Goal: Transaction & Acquisition: Book appointment/travel/reservation

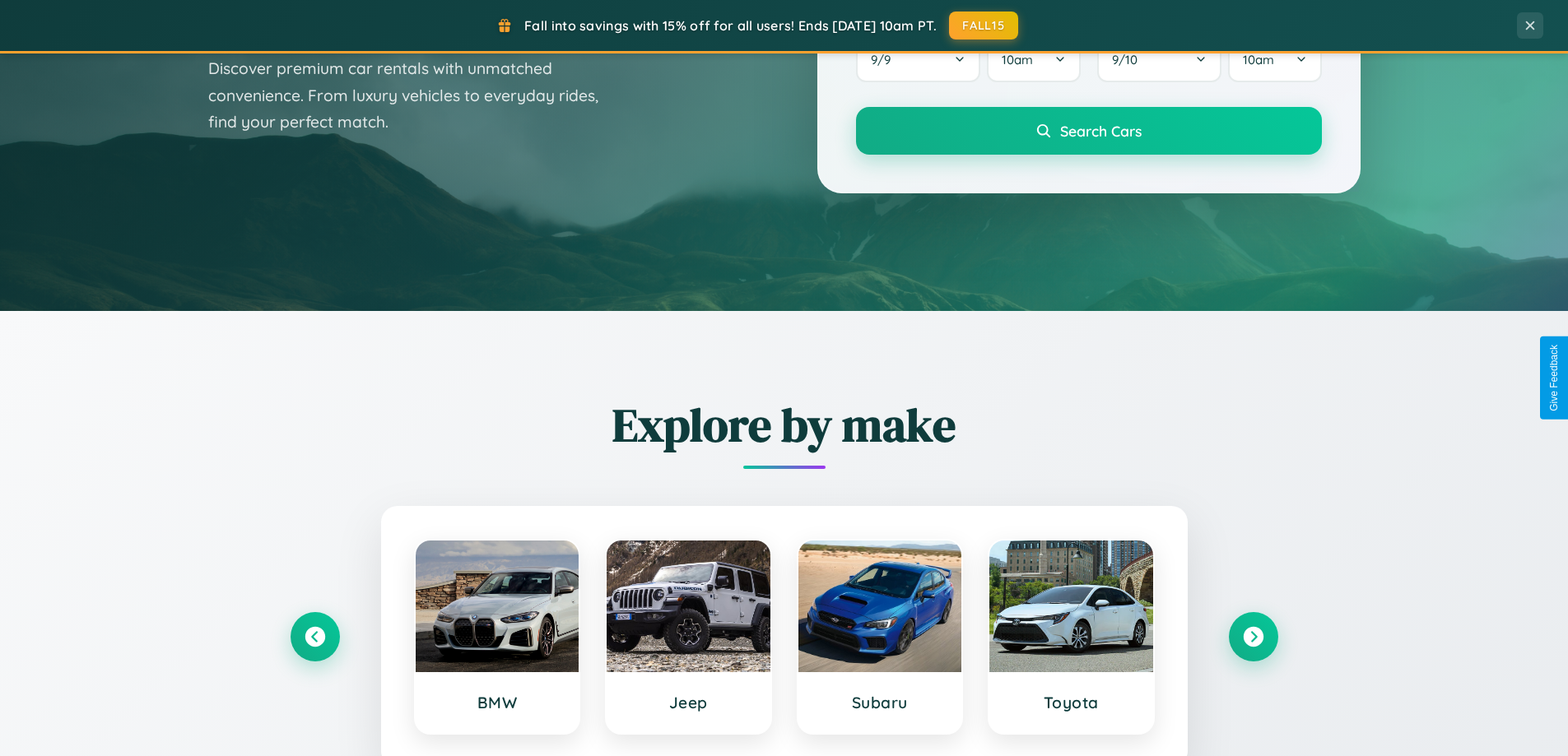
scroll to position [3167, 0]
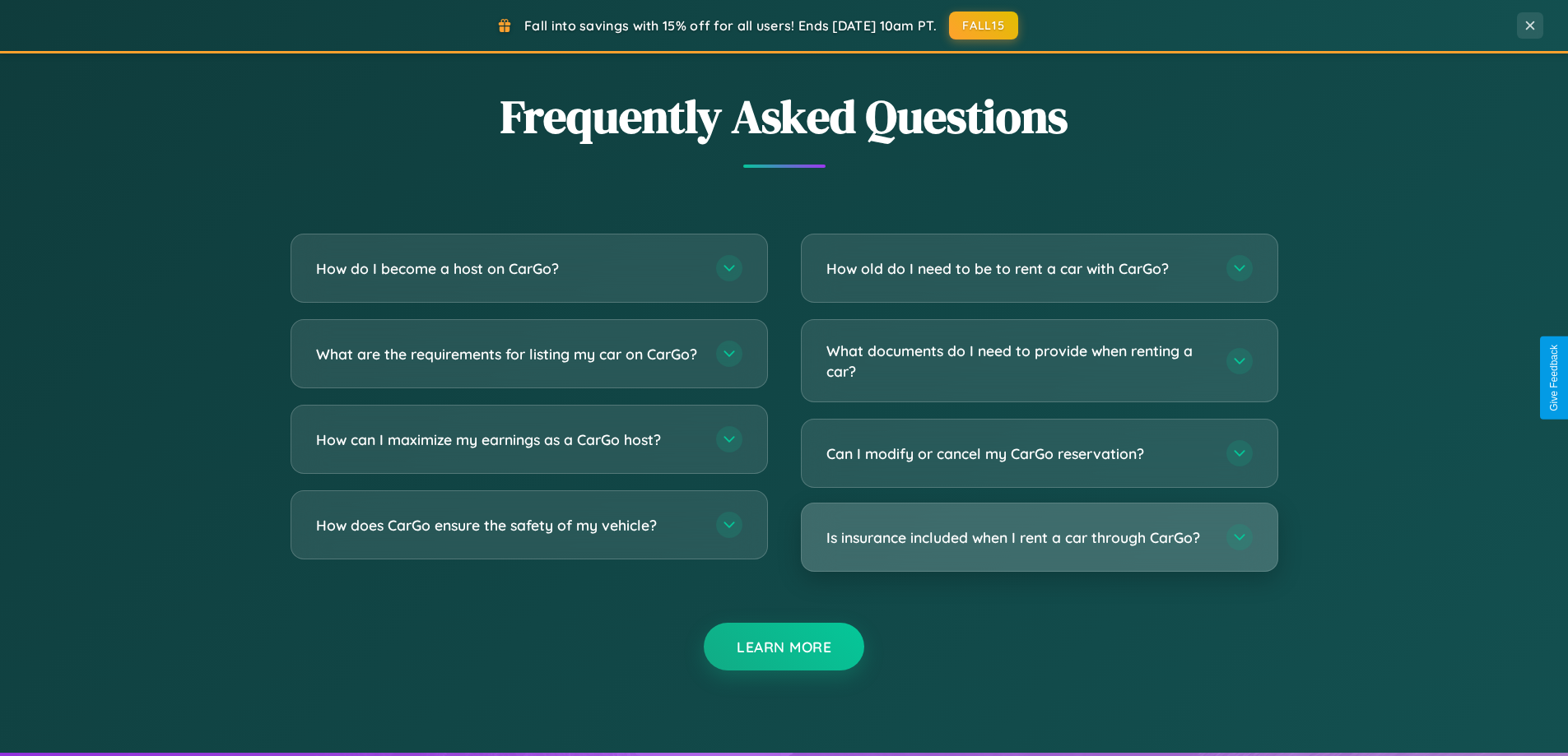
click at [1039, 538] on h3 "Is insurance included when I rent a car through CarGo?" at bounding box center [1018, 537] width 383 height 20
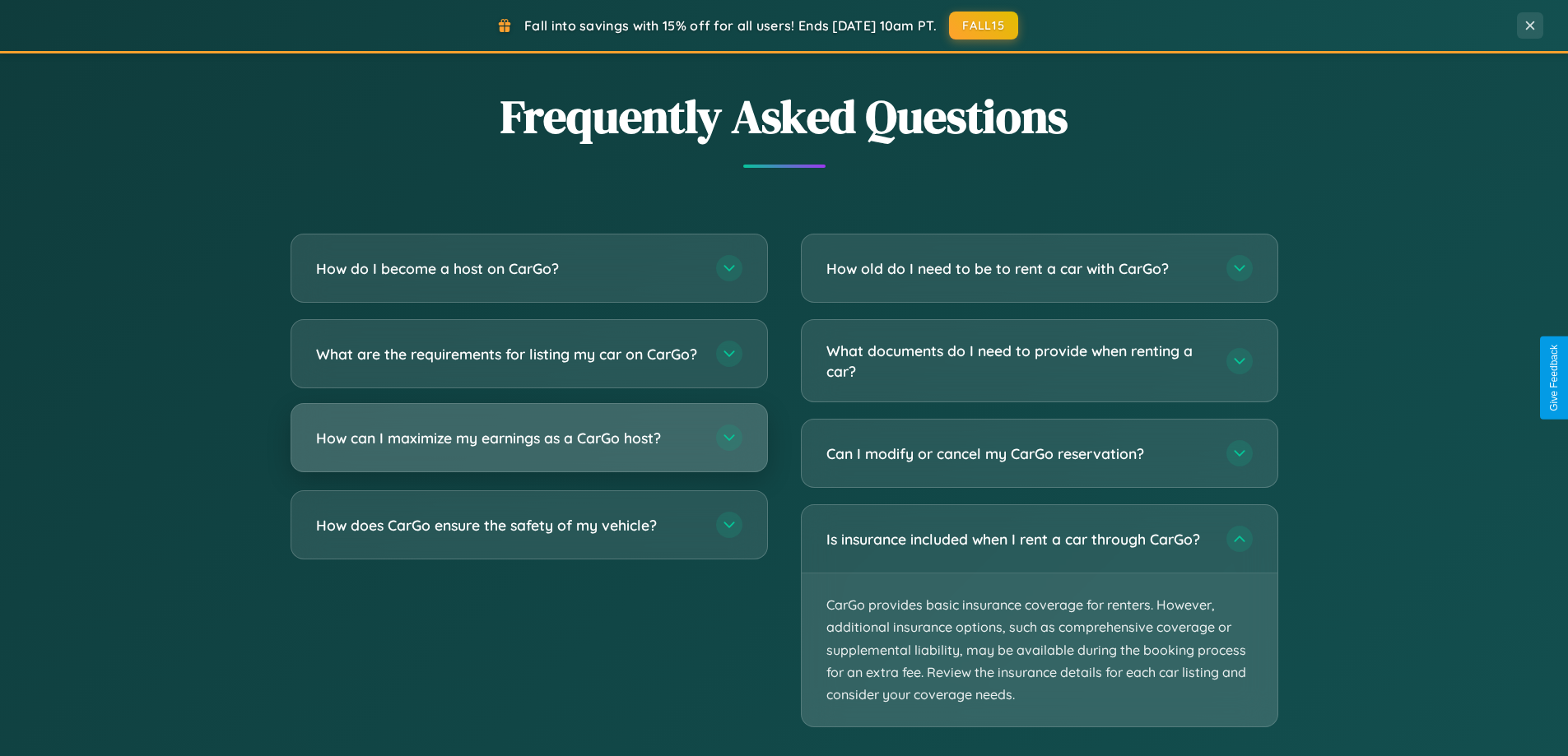
click at [528, 448] on h3 "How can I maximize my earnings as a CarGo host?" at bounding box center [508, 438] width 383 height 20
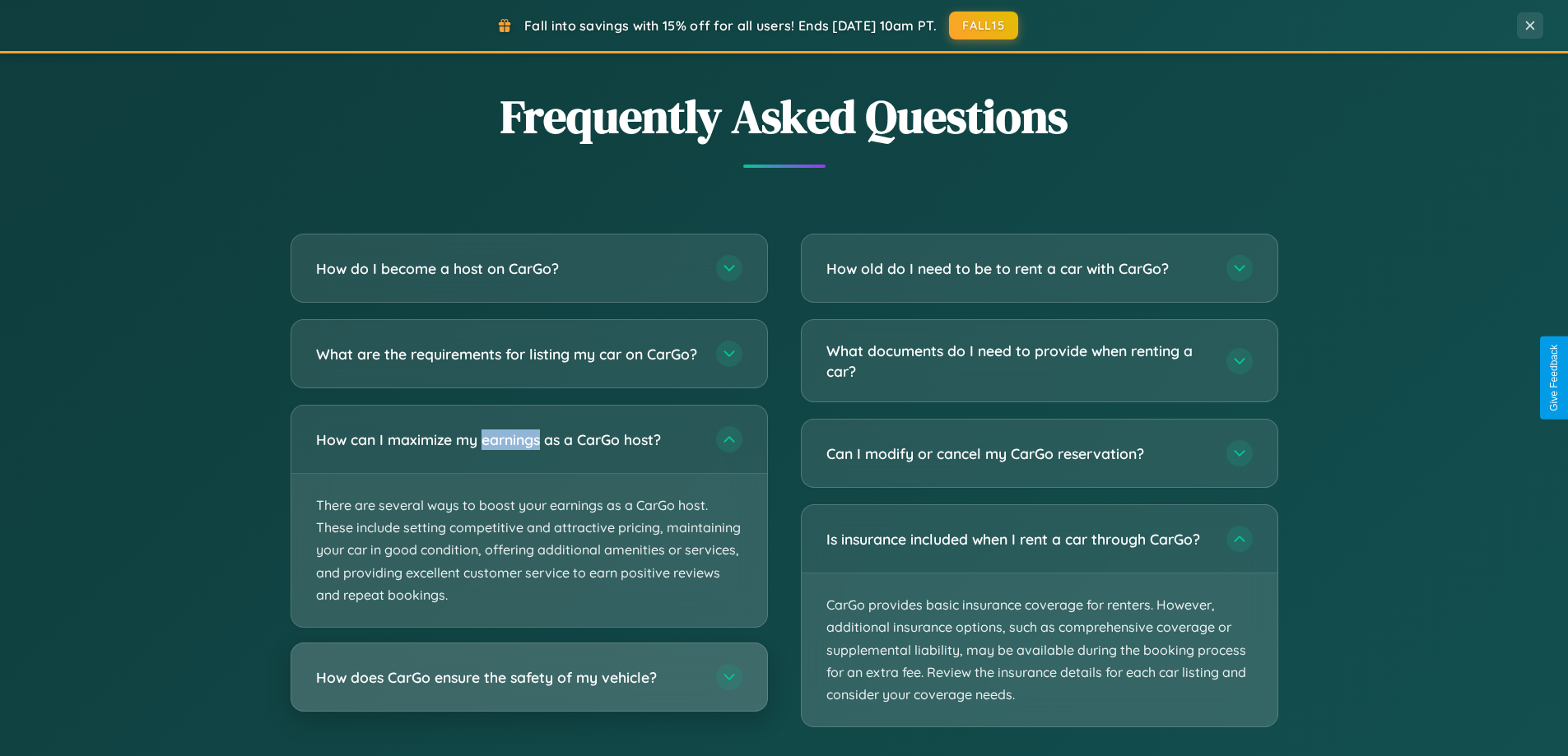
click at [528, 688] on h3 "How does CarGo ensure the safety of my vehicle?" at bounding box center [508, 676] width 383 height 20
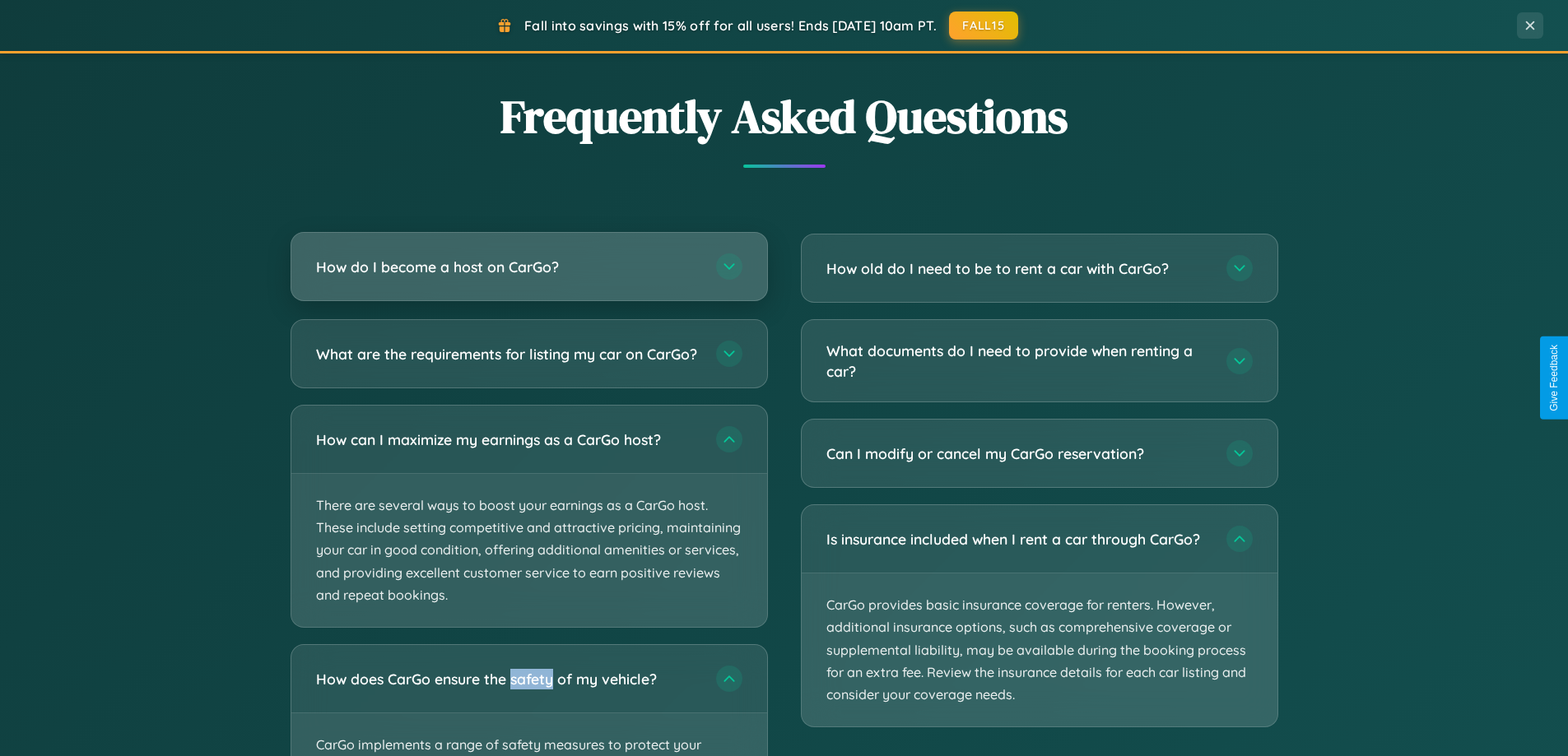
click at [528, 266] on h3 "How do I become a host on CarGo?" at bounding box center [508, 266] width 383 height 20
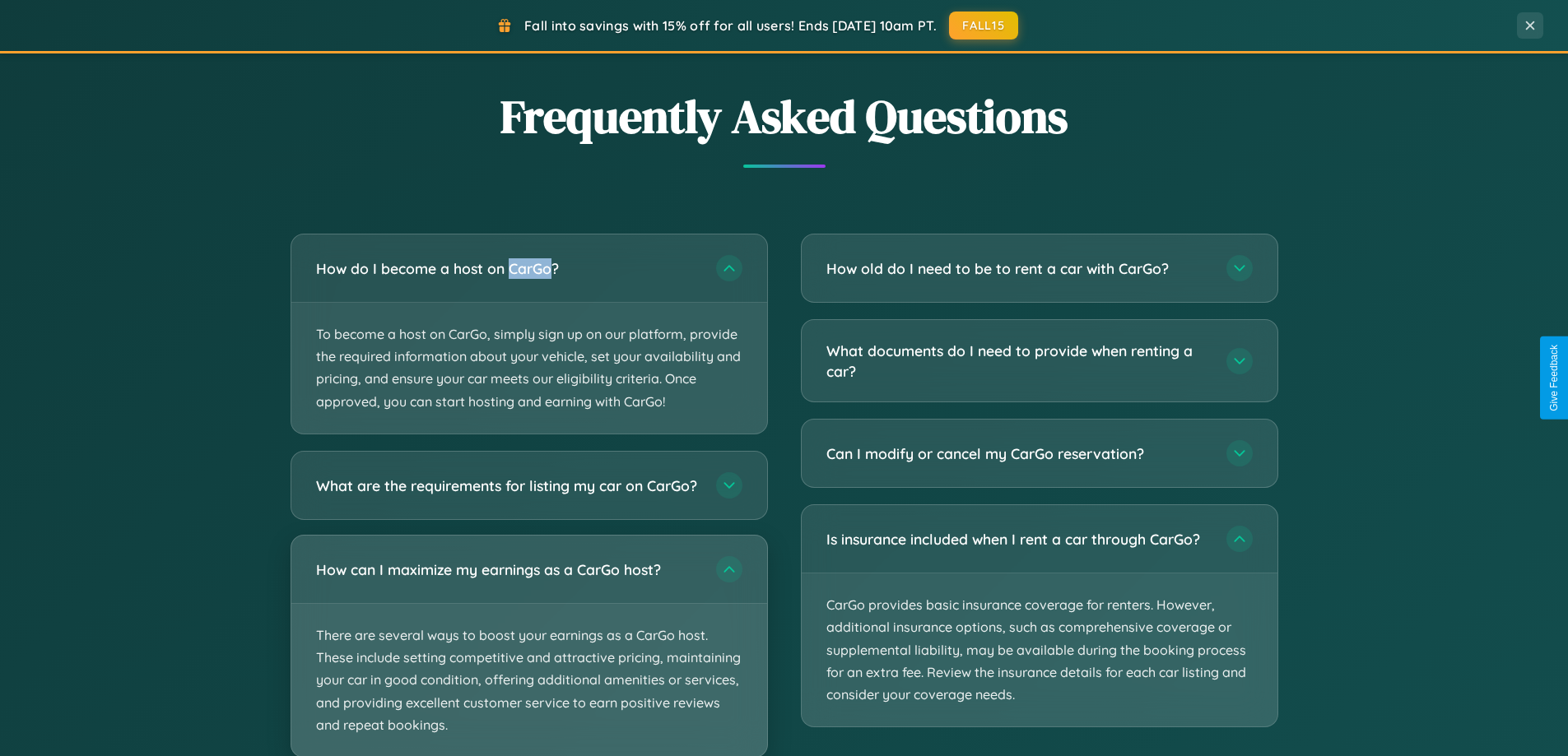
click at [528, 653] on p "There are several ways to boost your earnings as a CarGo host. These include se…" at bounding box center [529, 680] width 475 height 153
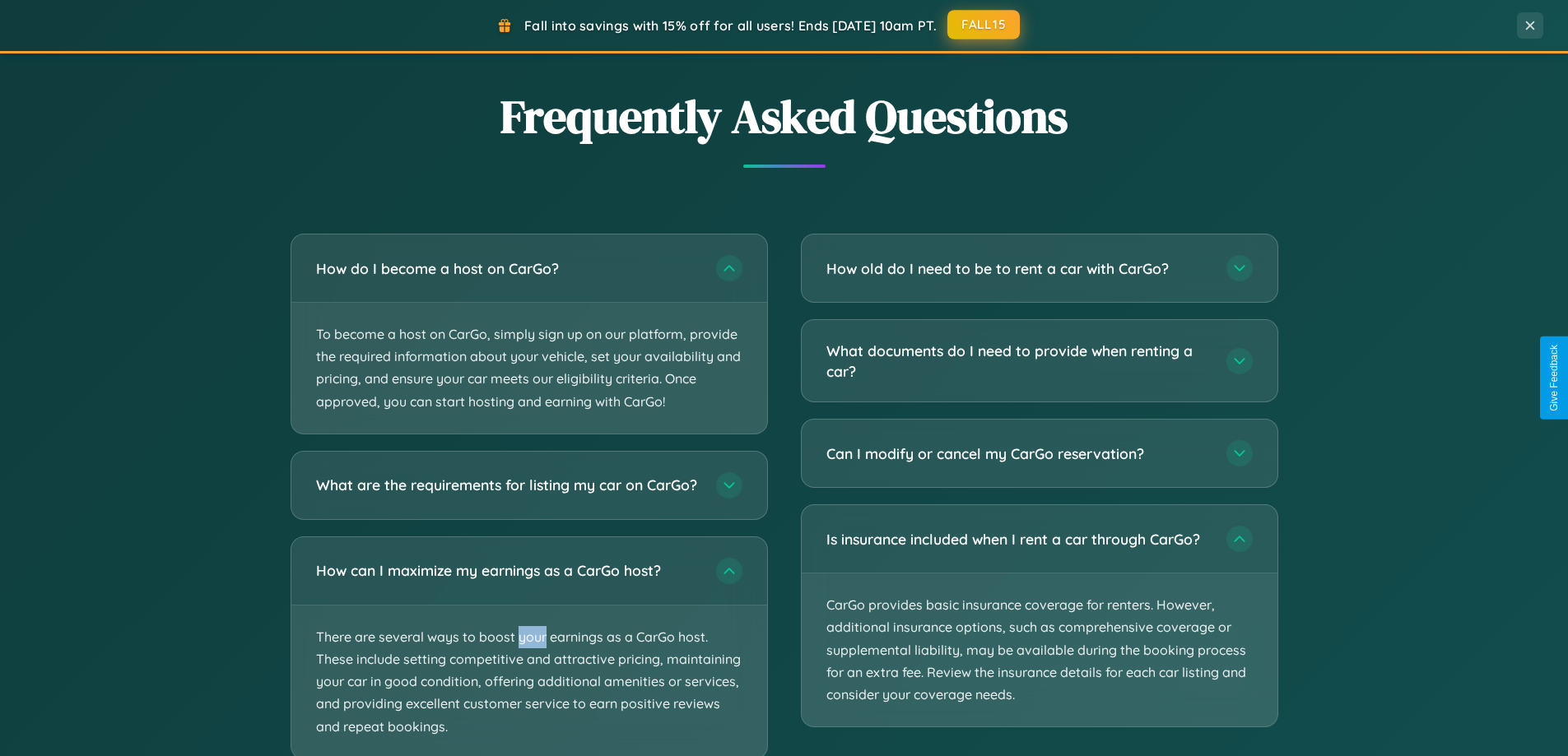
click at [984, 26] on button "FALL15" at bounding box center [983, 24] width 73 height 30
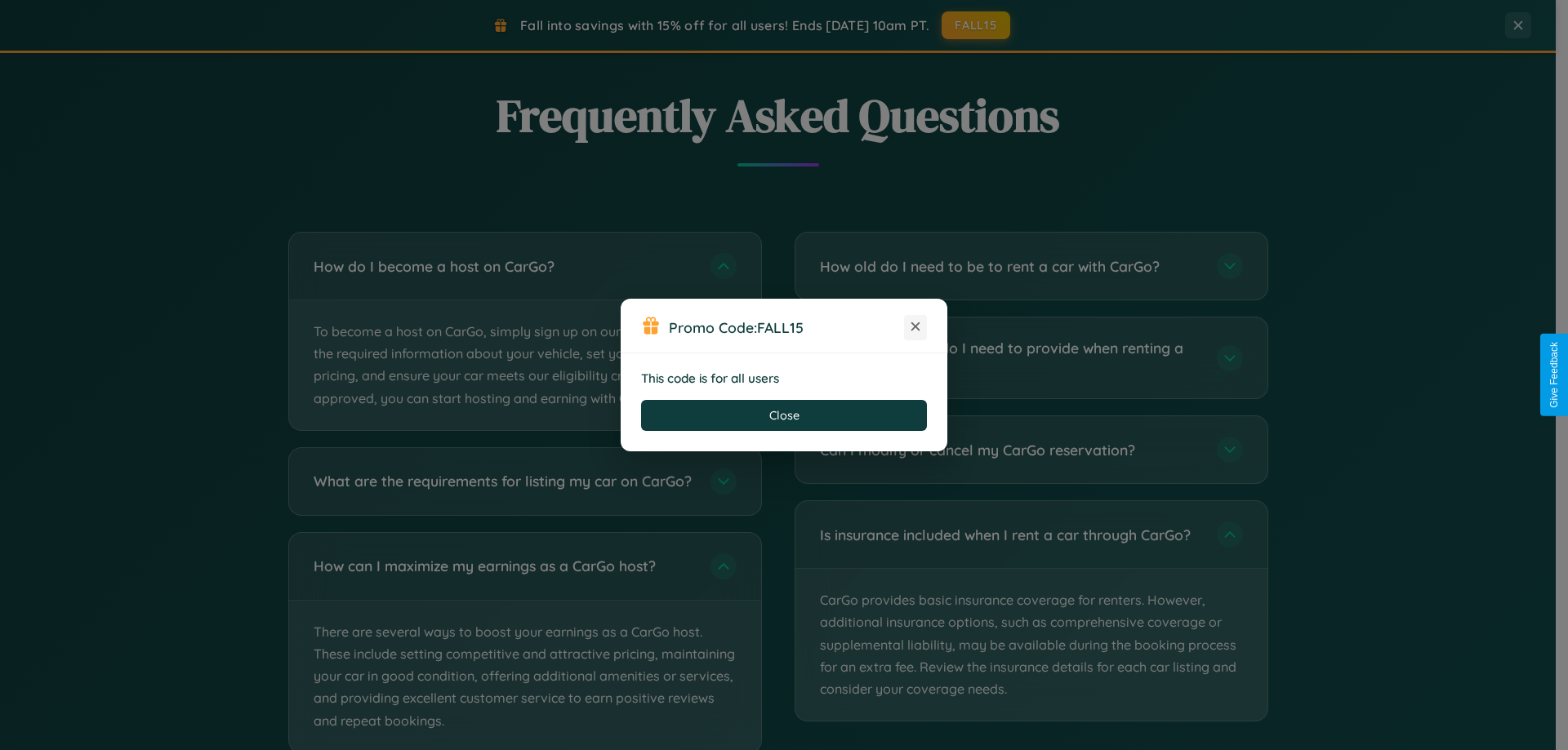
click at [916, 327] on icon at bounding box center [915, 326] width 16 height 16
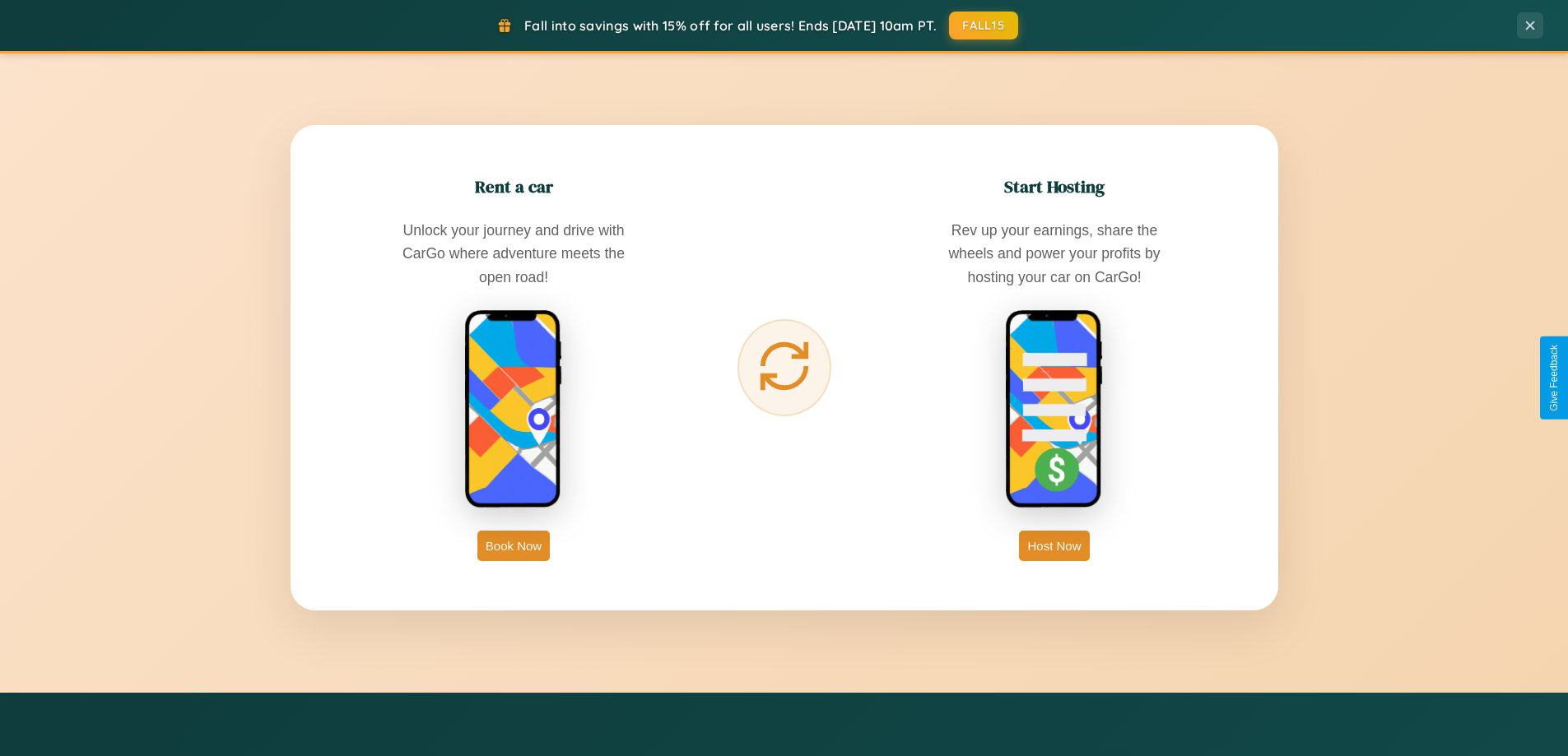
scroll to position [1133, 0]
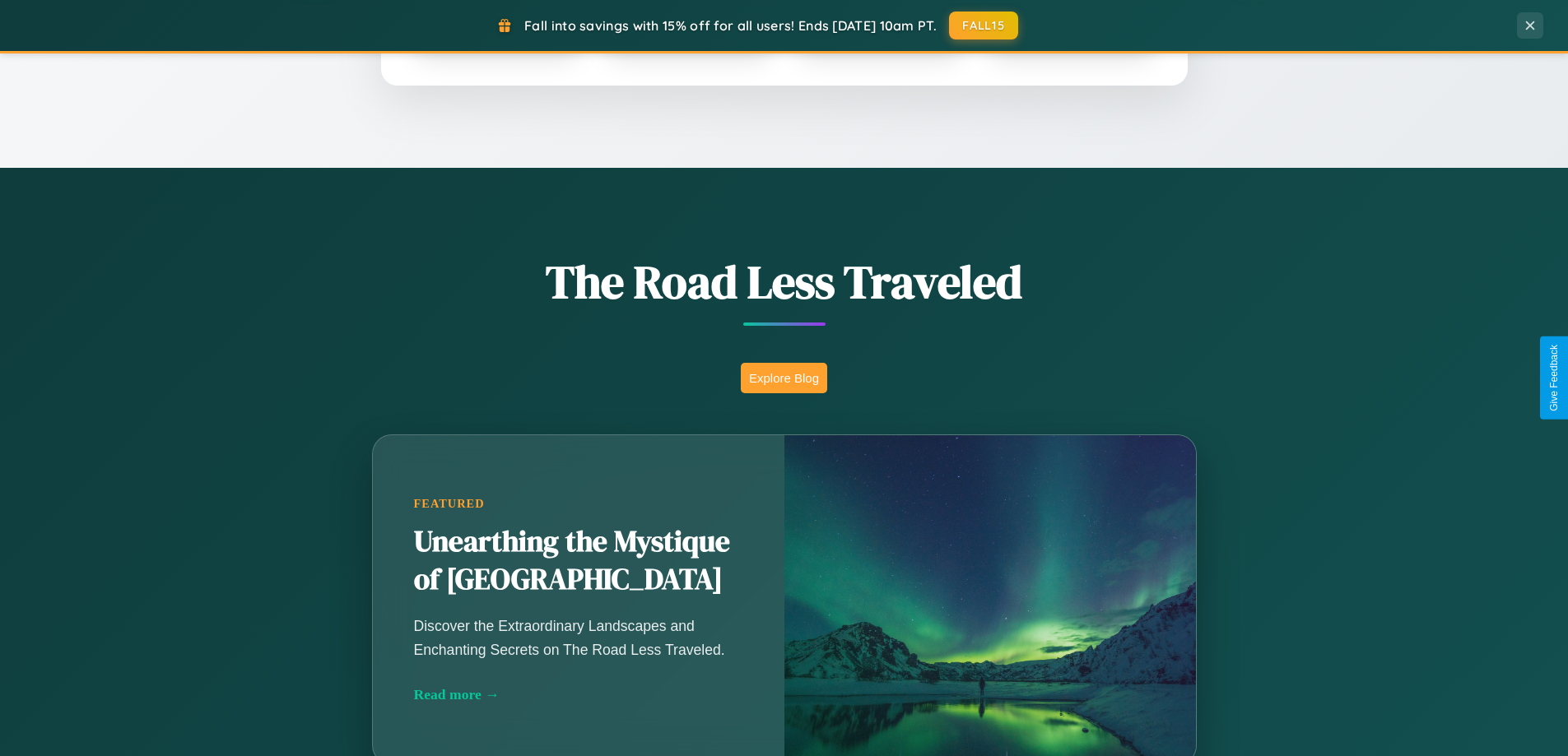
click at [784, 378] on button "Explore Blog" at bounding box center [784, 378] width 86 height 31
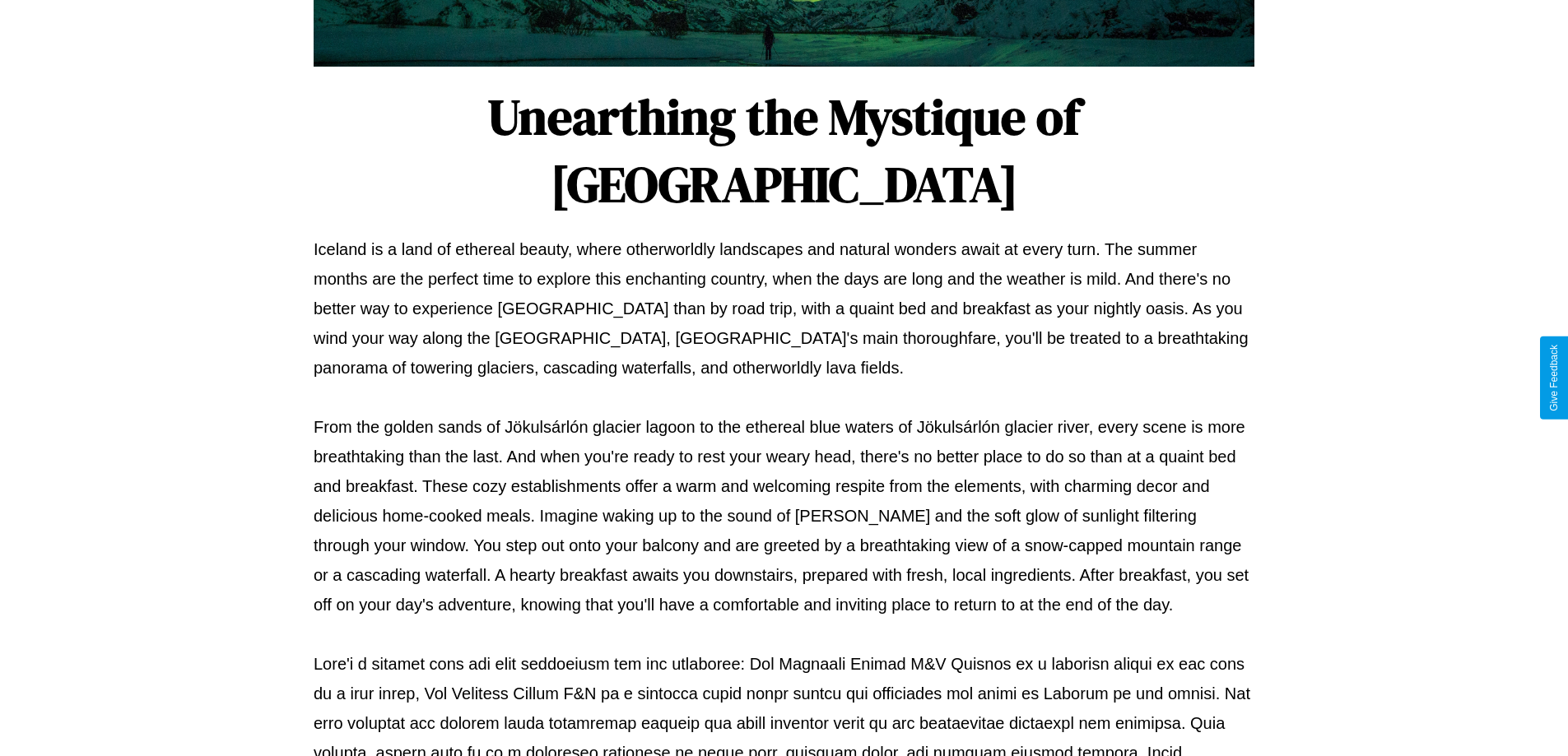
scroll to position [533, 0]
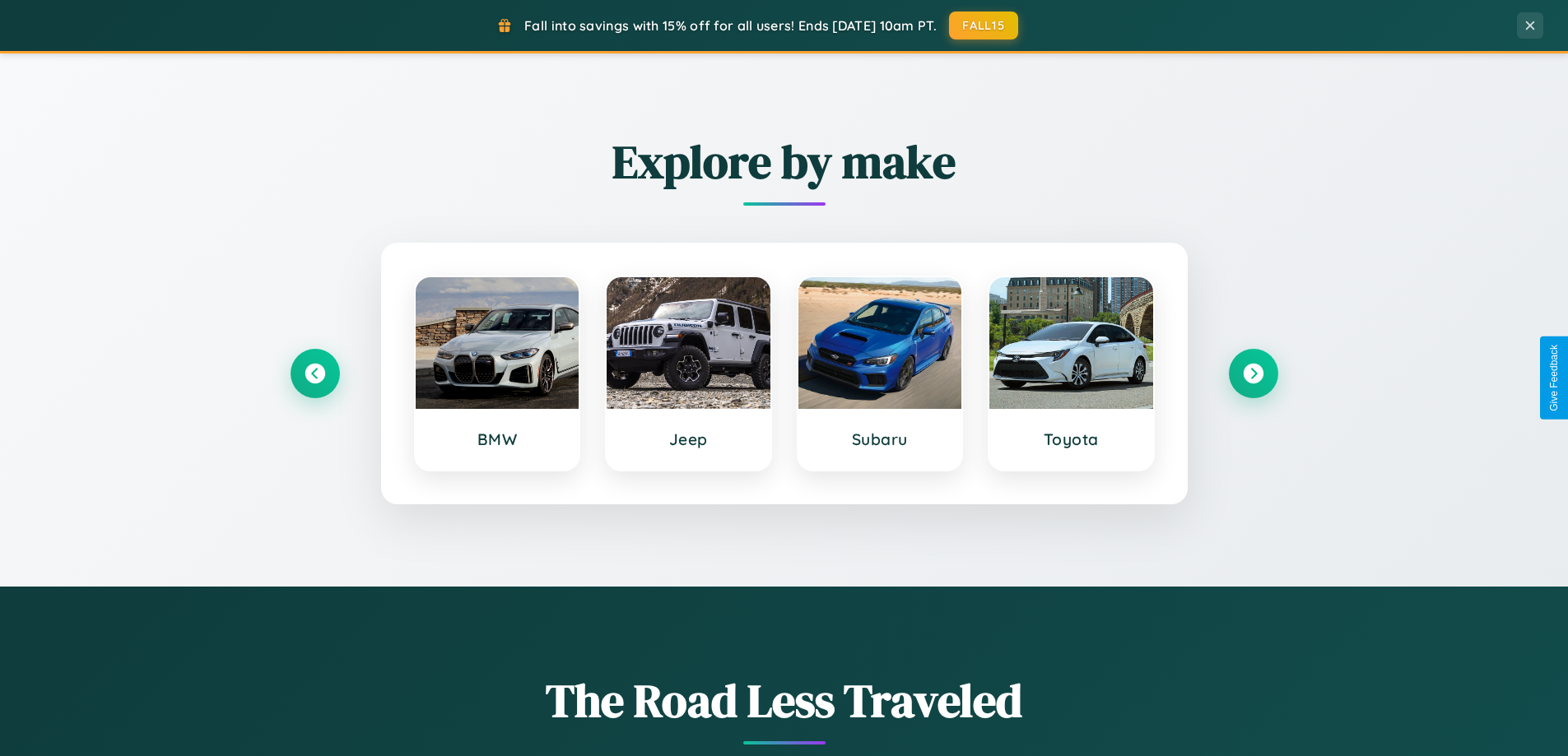
scroll to position [709, 0]
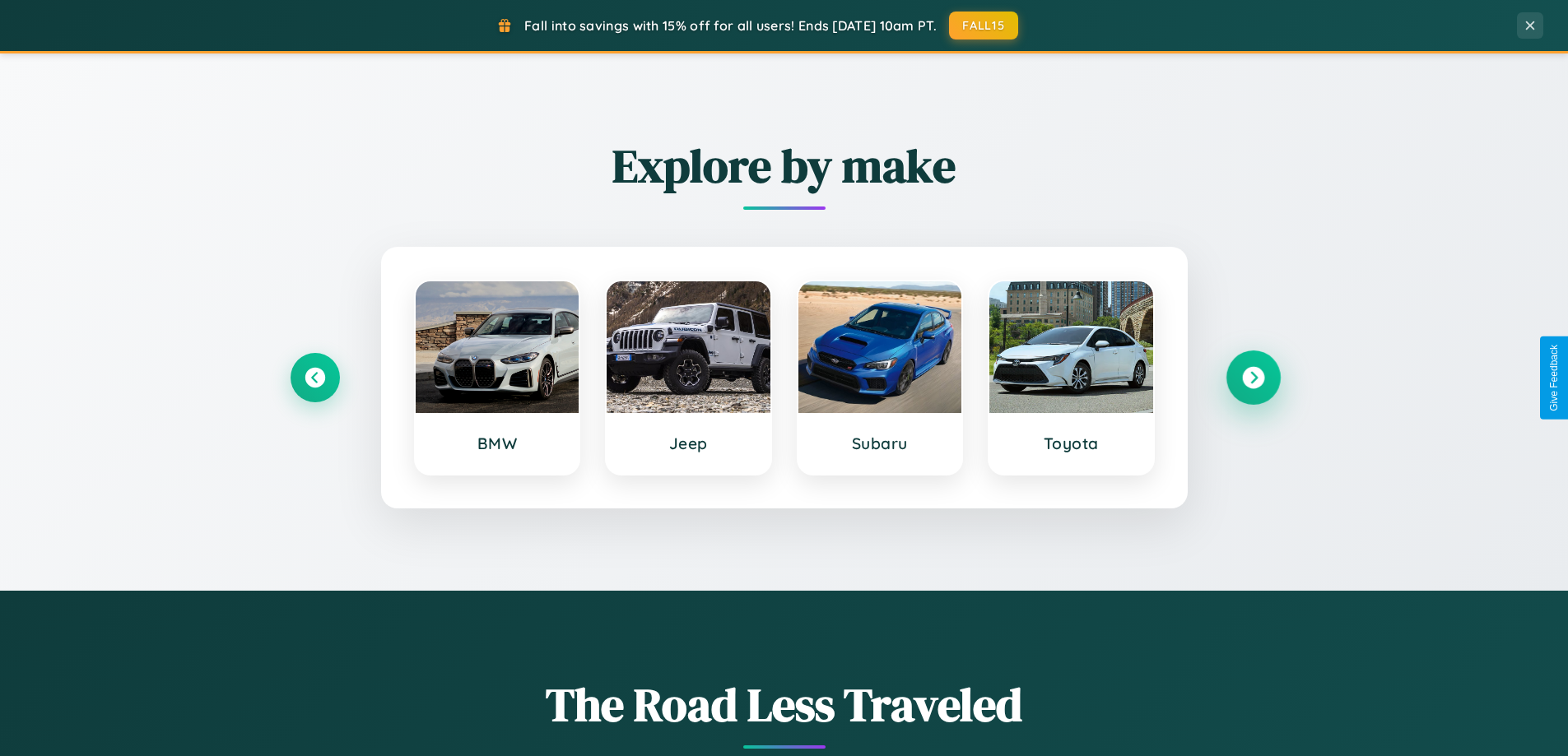
click at [1253, 378] on icon at bounding box center [1253, 378] width 22 height 22
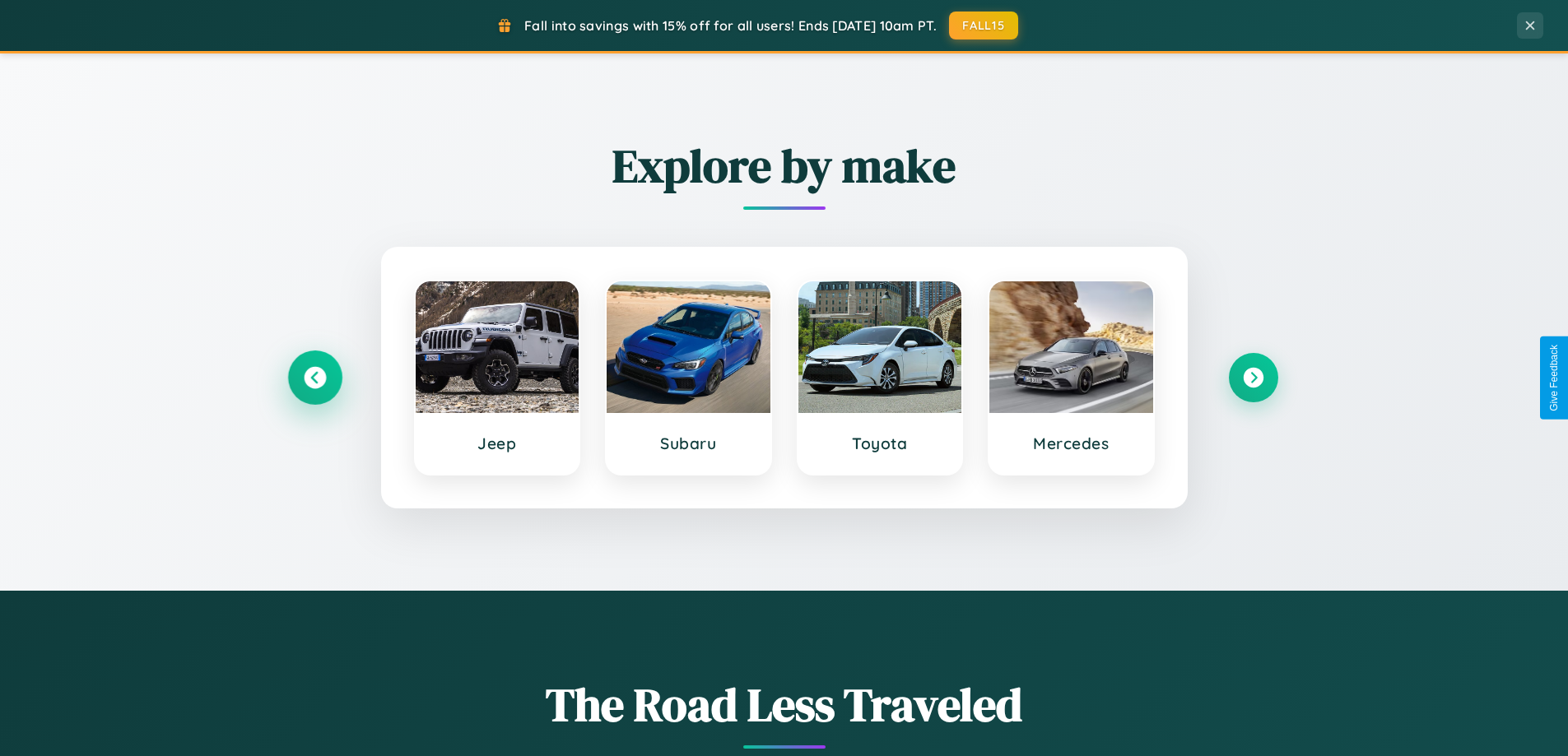
click at [314, 378] on icon at bounding box center [314, 378] width 22 height 22
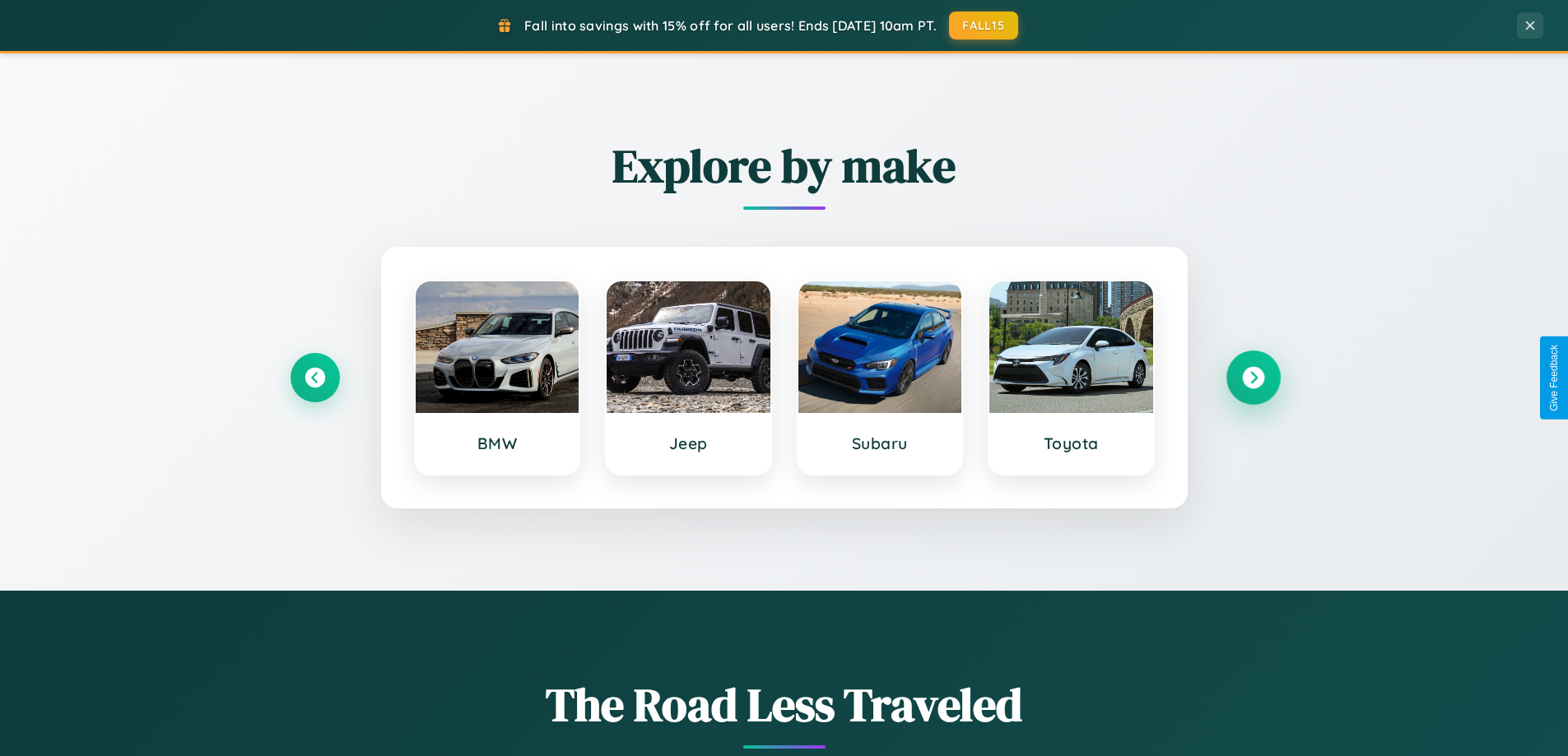
click at [1253, 378] on icon at bounding box center [1253, 378] width 22 height 22
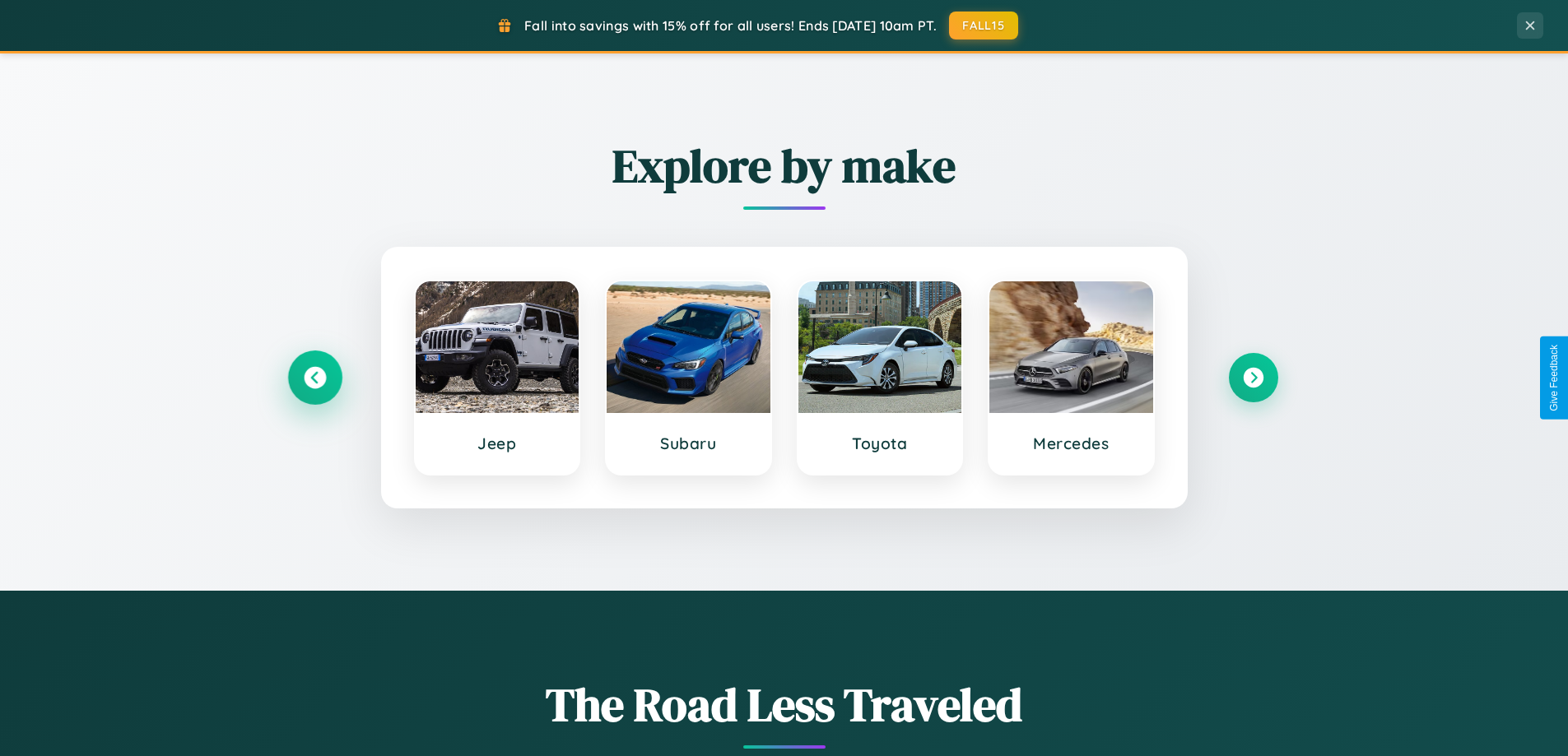
click at [314, 378] on icon at bounding box center [314, 378] width 22 height 22
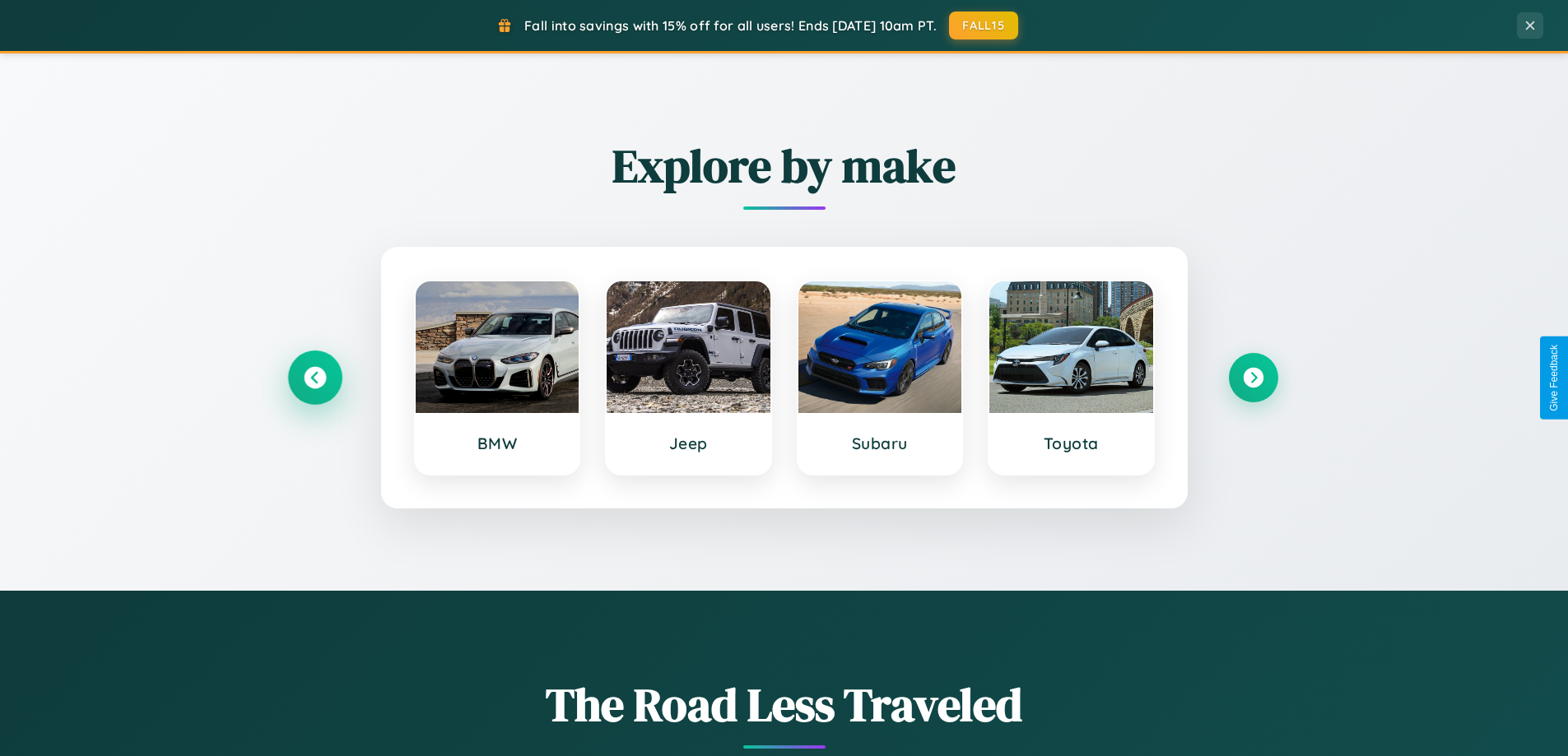
click at [314, 378] on icon at bounding box center [314, 378] width 22 height 22
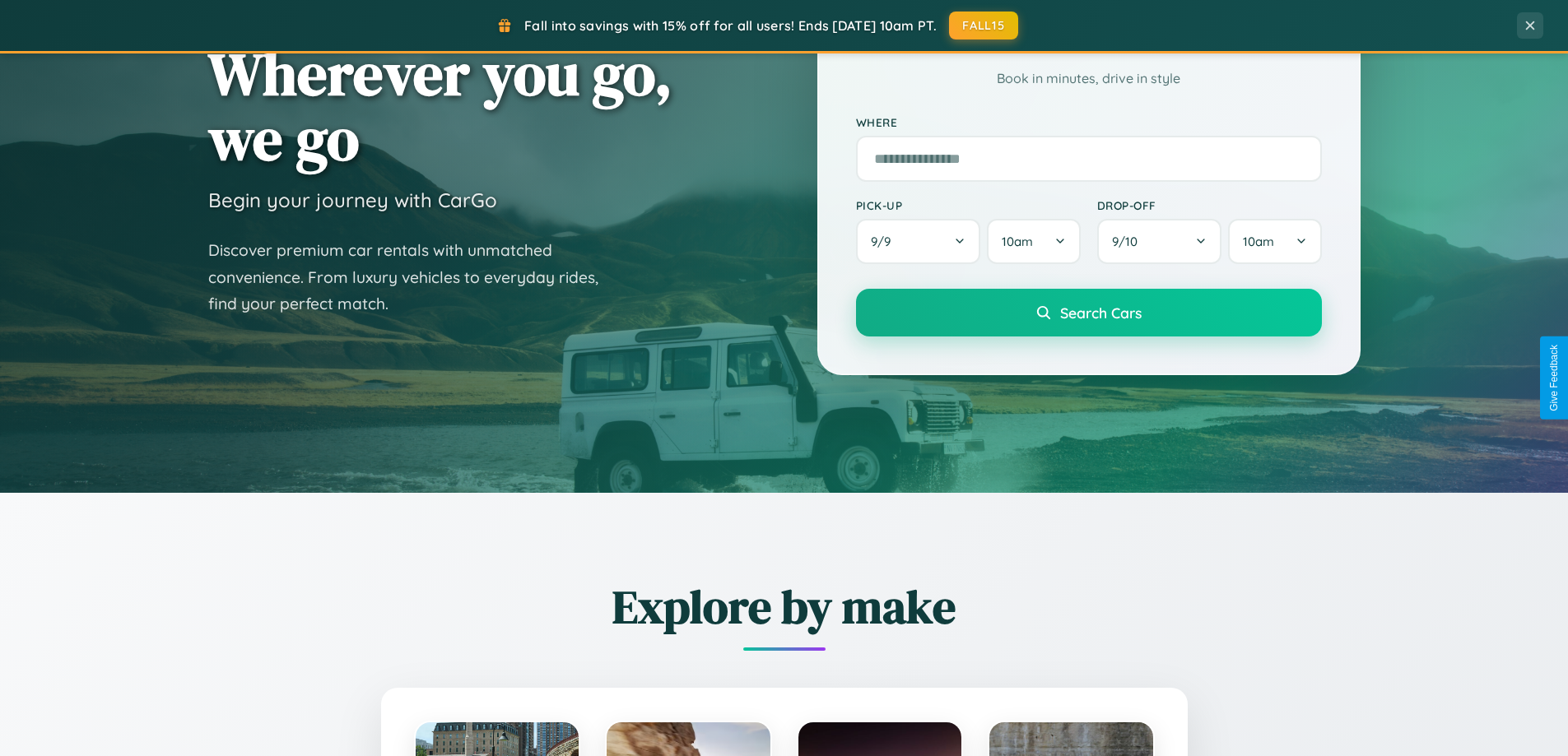
scroll to position [49, 0]
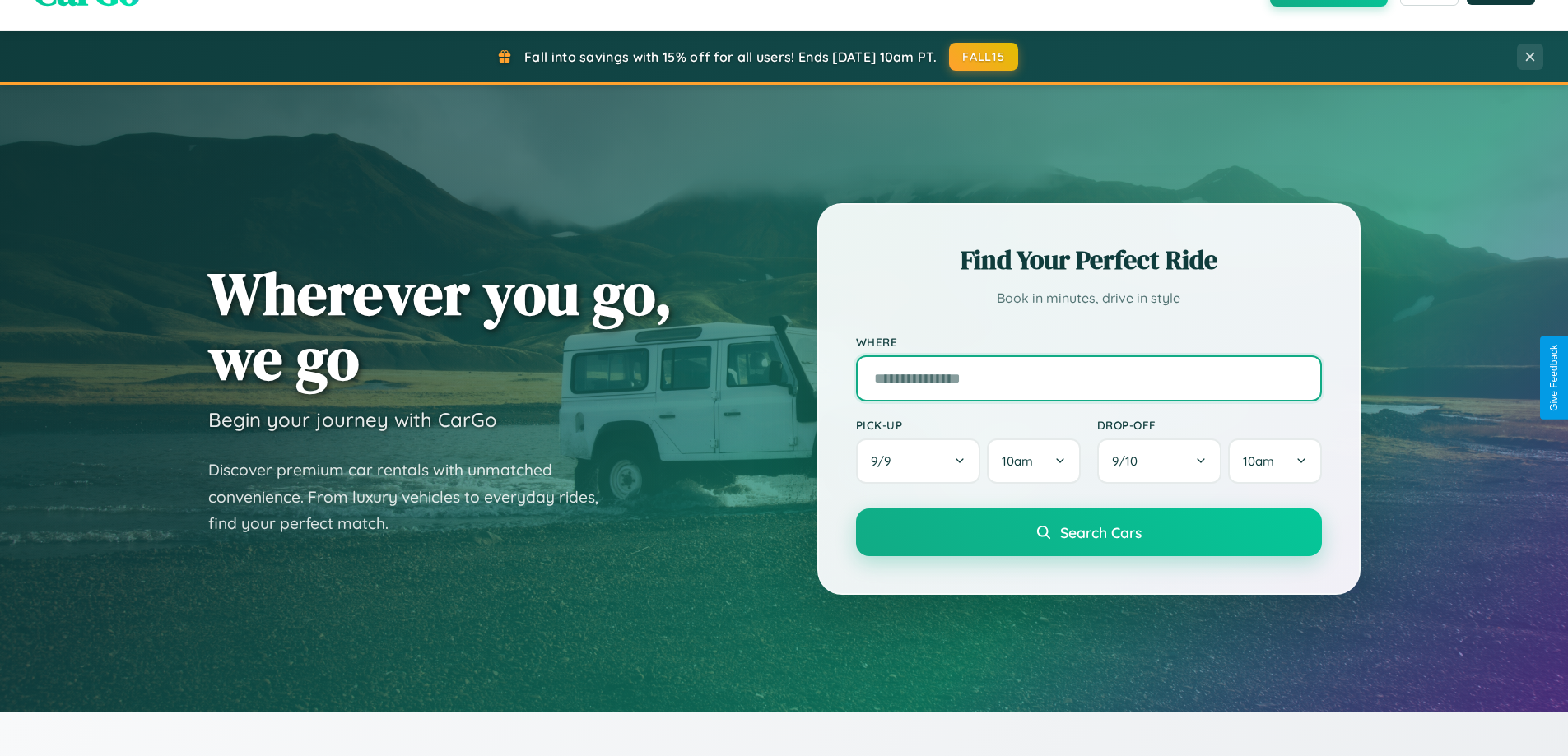
click at [1088, 378] on input "text" at bounding box center [1089, 378] width 466 height 46
type input "**********"
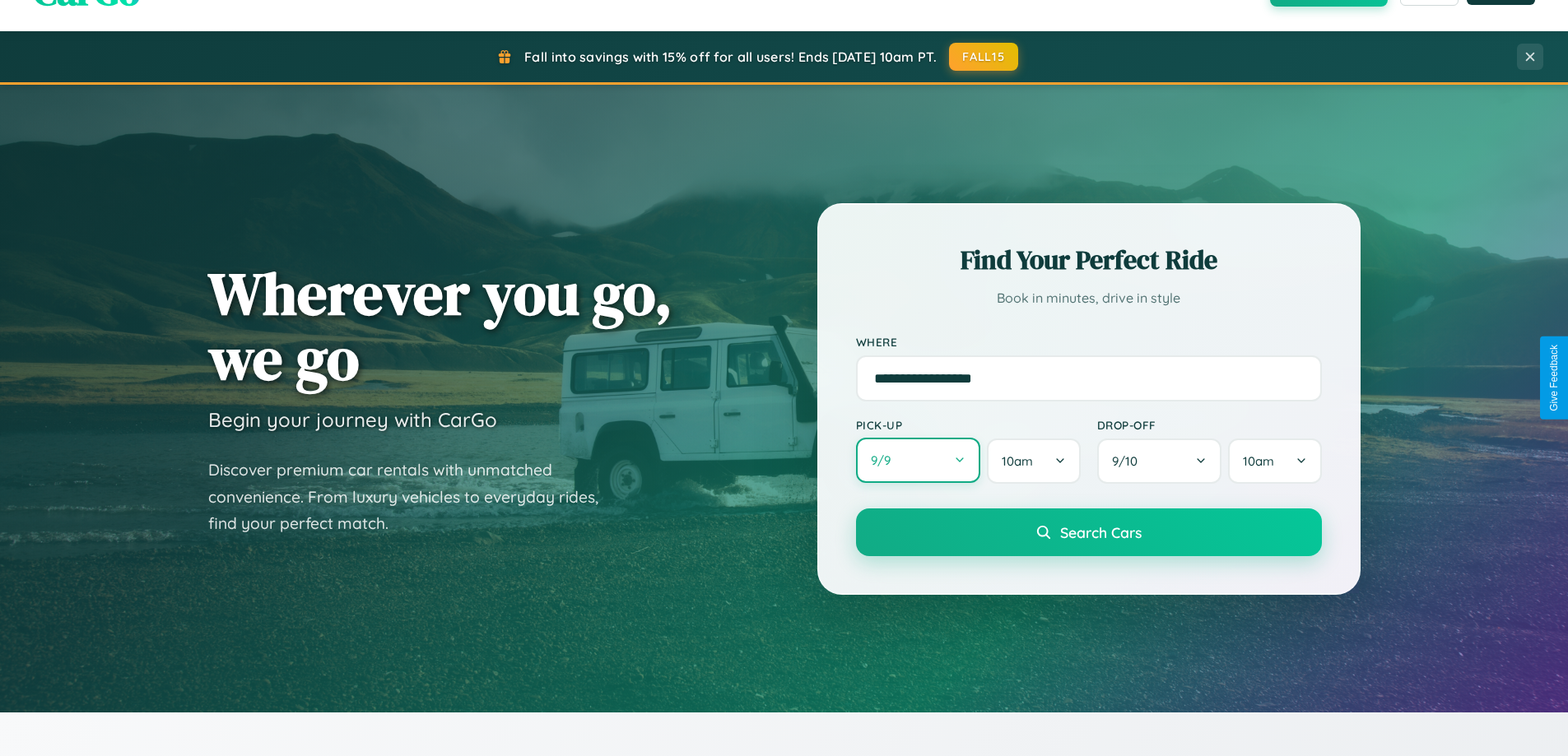
click at [918, 461] on button "9 / 9" at bounding box center [918, 460] width 126 height 45
select select "*"
select select "****"
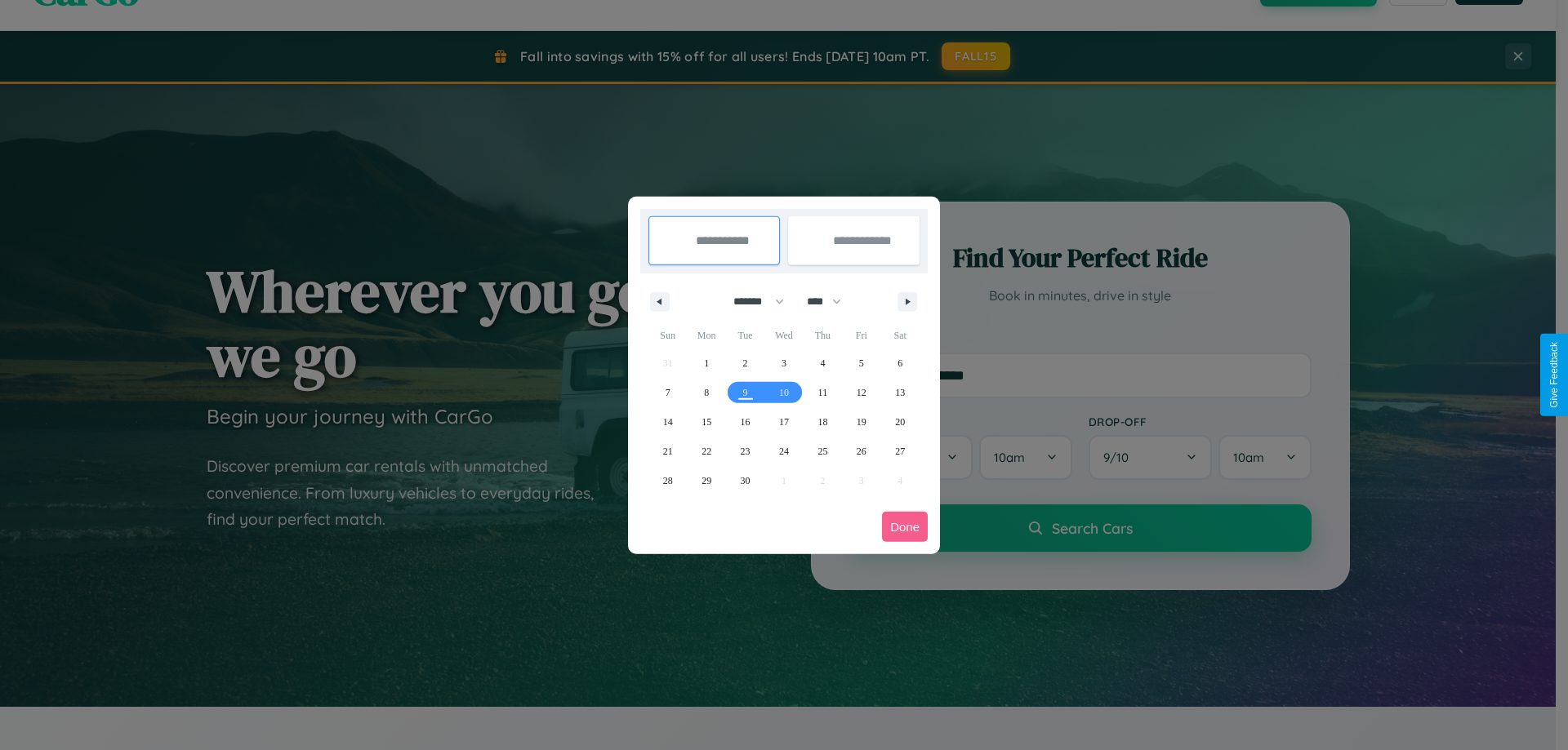
drag, startPoint x: 751, startPoint y: 301, endPoint x: 784, endPoint y: 327, distance: 42.0
click at [751, 301] on select "******* ******** ***** ***** *** **** **** ****** ********* ******* ******** **…" at bounding box center [755, 301] width 69 height 27
select select "*"
drag, startPoint x: 831, startPoint y: 301, endPoint x: 784, endPoint y: 327, distance: 53.7
click at [831, 301] on select "**** **** **** **** **** **** **** **** **** **** **** **** **** **** **** ****…" at bounding box center [823, 301] width 49 height 27
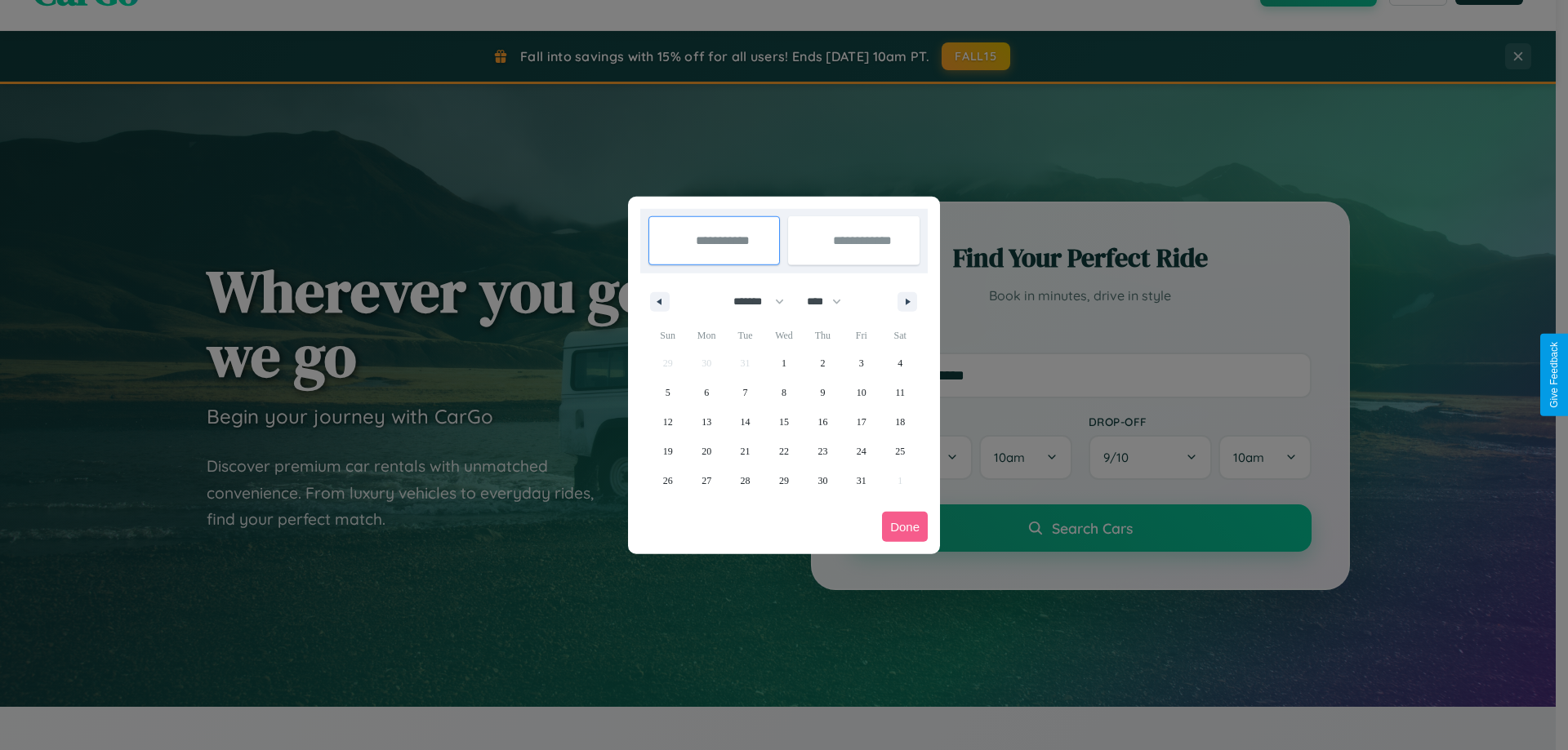
select select "****"
click at [823, 421] on span "15" at bounding box center [823, 422] width 10 height 29
type input "**********"
click at [861, 451] on span "23" at bounding box center [861, 451] width 10 height 29
type input "**********"
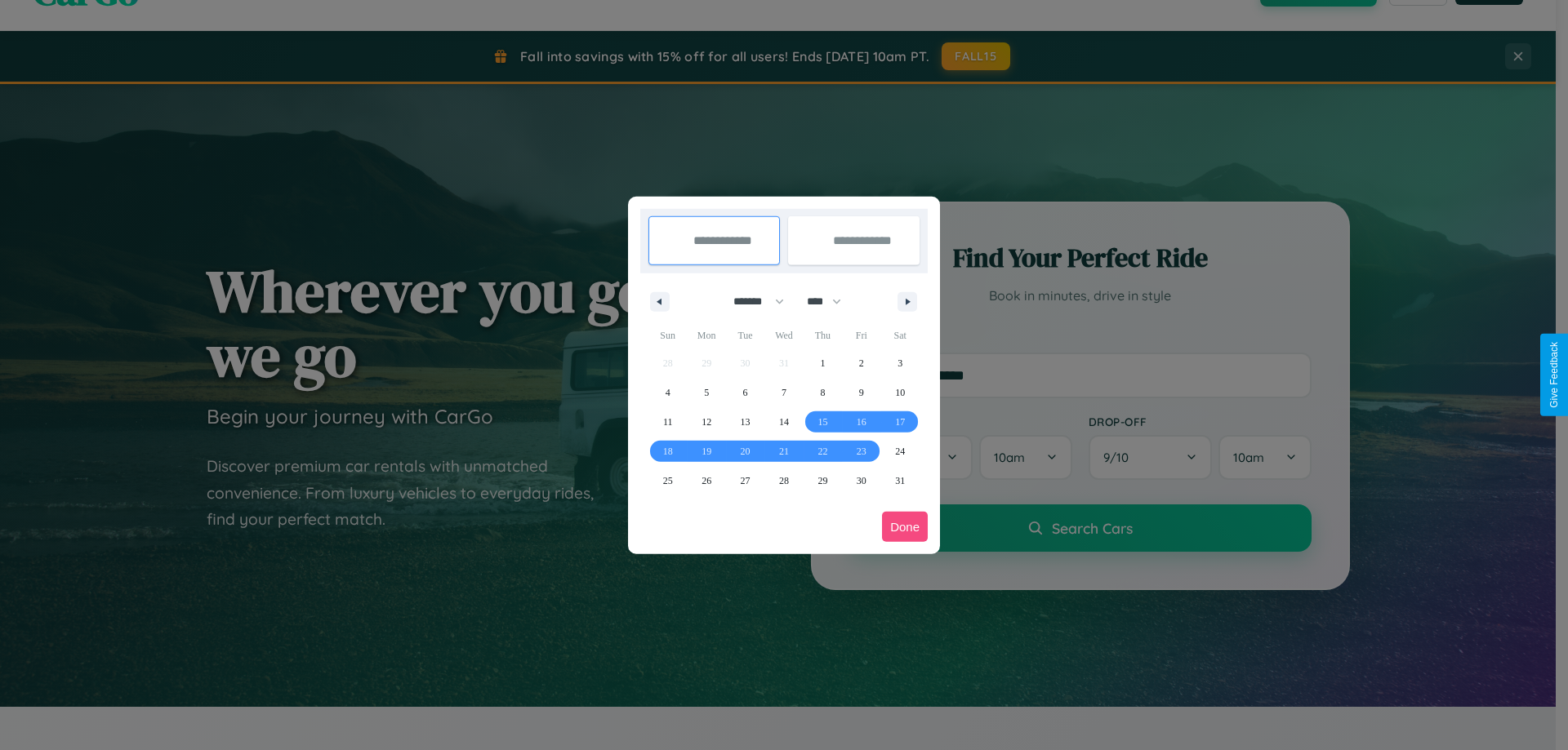
click at [905, 527] on button "Done" at bounding box center [904, 527] width 46 height 30
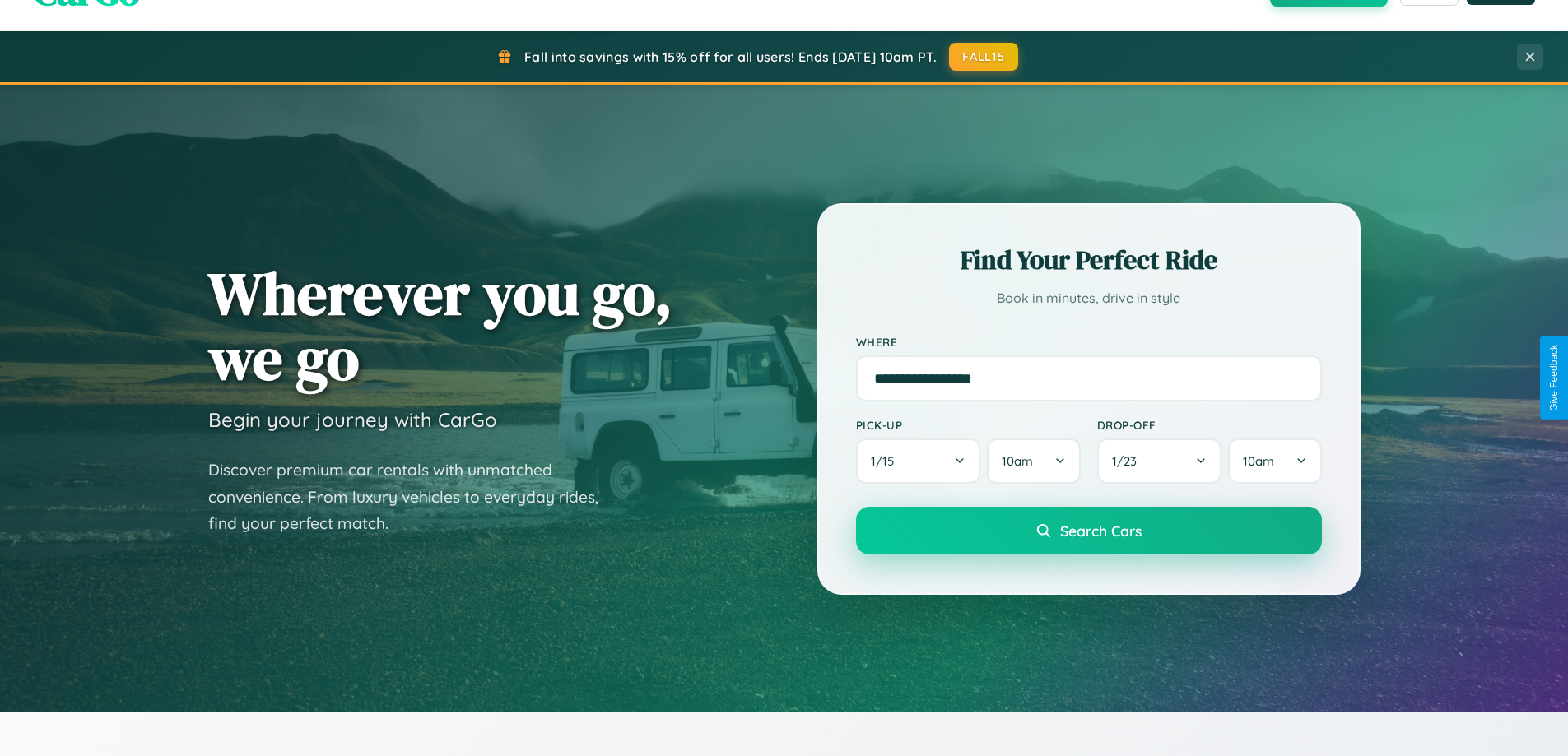
click at [1088, 531] on span "Search Cars" at bounding box center [1100, 530] width 81 height 18
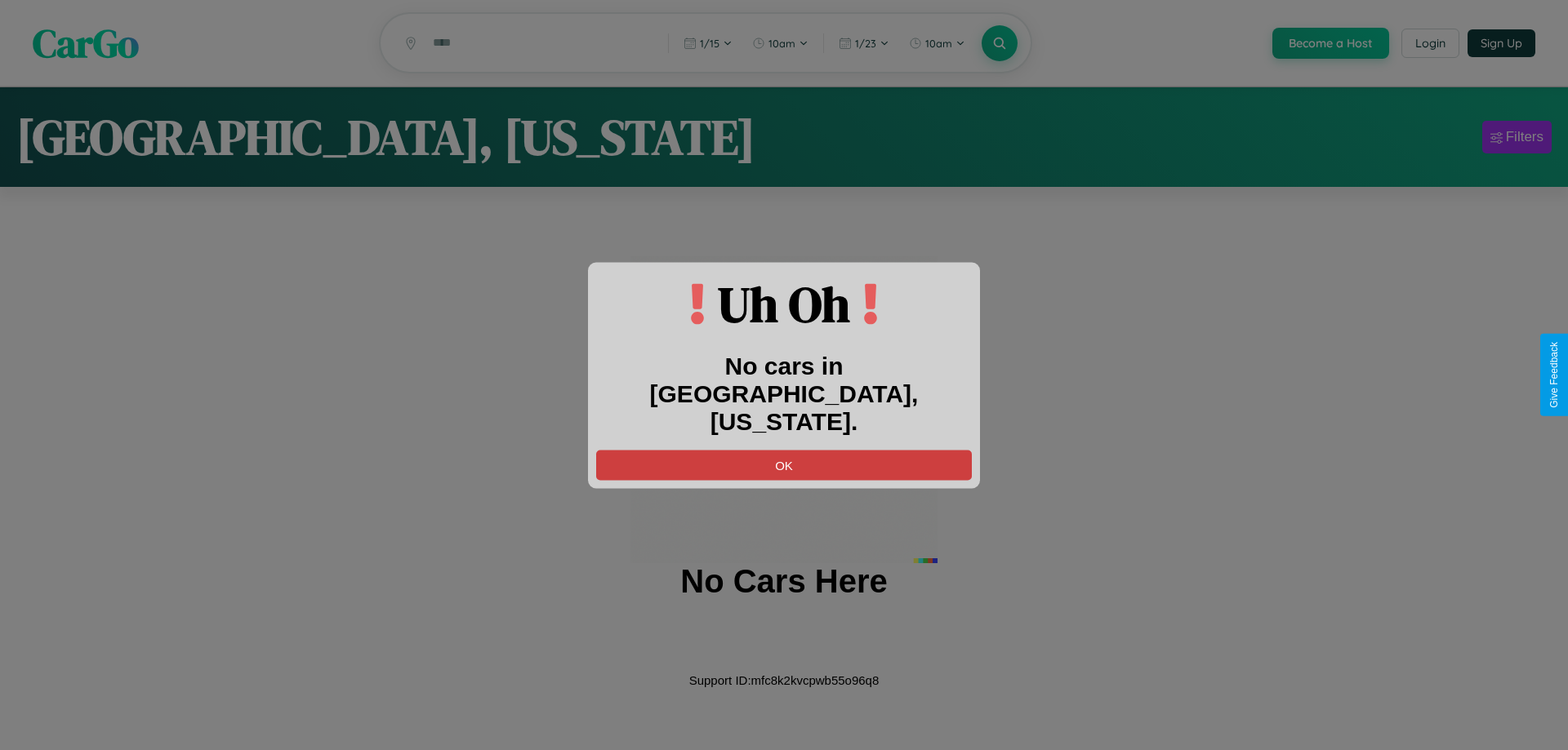
click at [784, 450] on button "OK" at bounding box center [784, 465] width 376 height 30
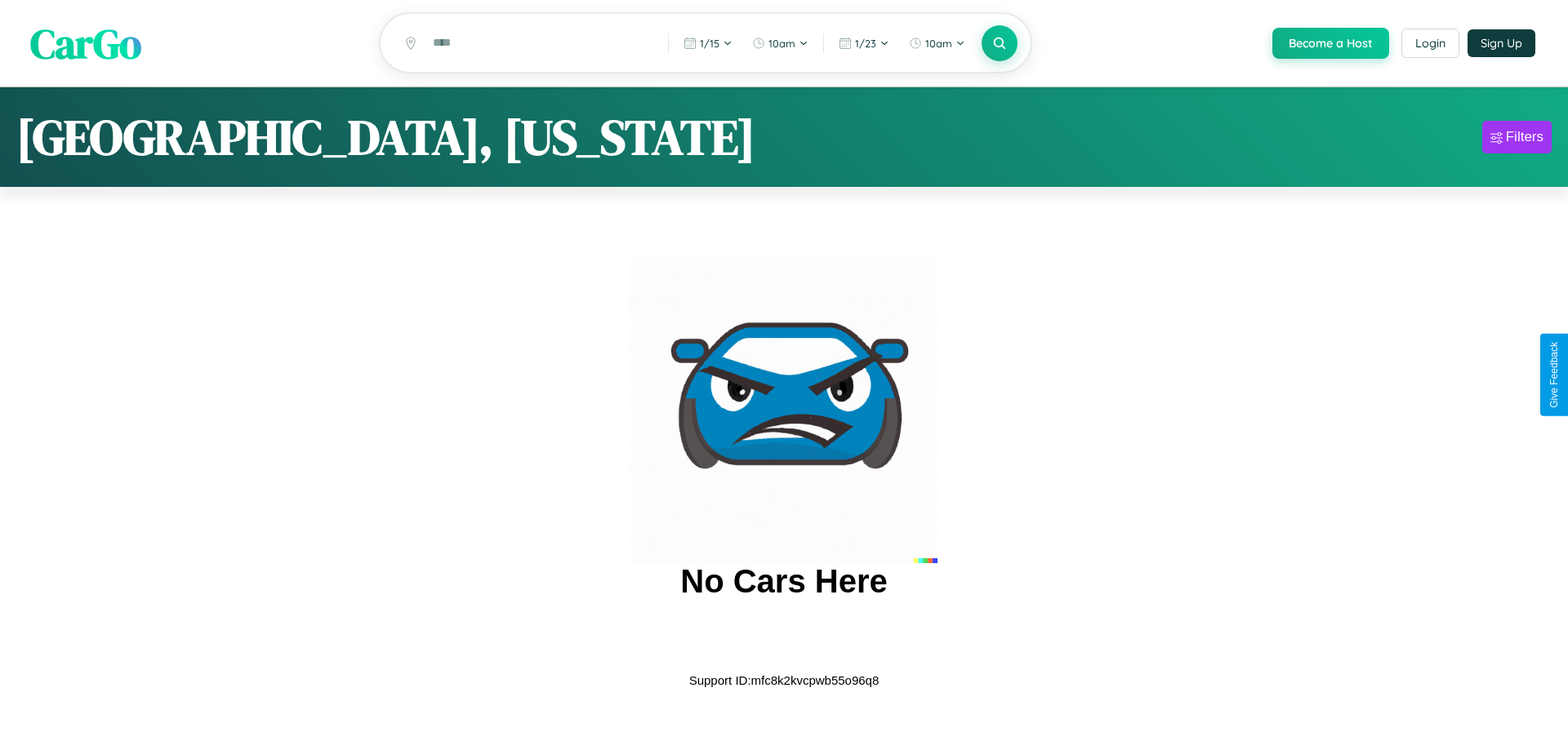
click at [86, 44] on span "CarGo" at bounding box center [86, 42] width 111 height 56
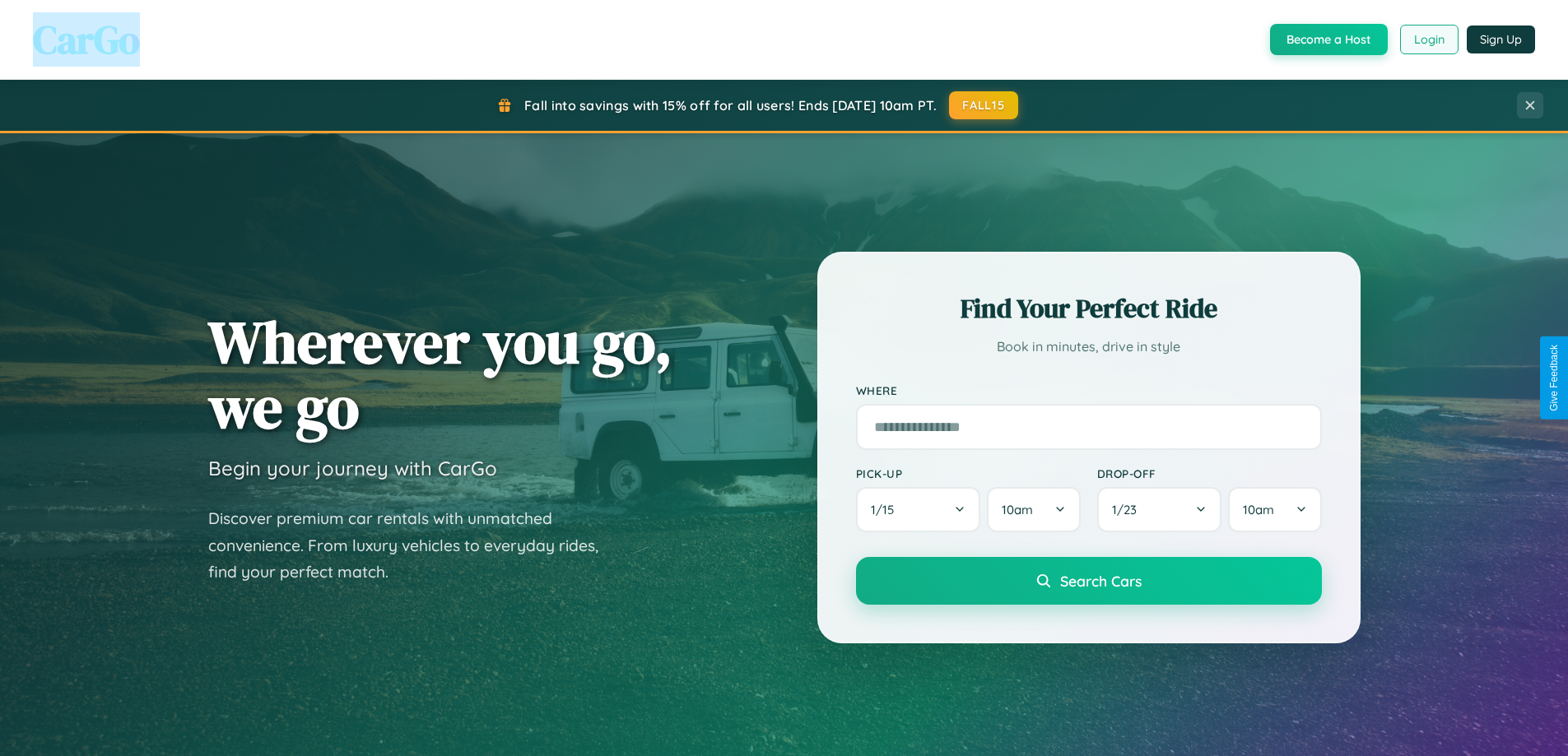
click at [1428, 39] on button "Login" at bounding box center [1429, 39] width 58 height 30
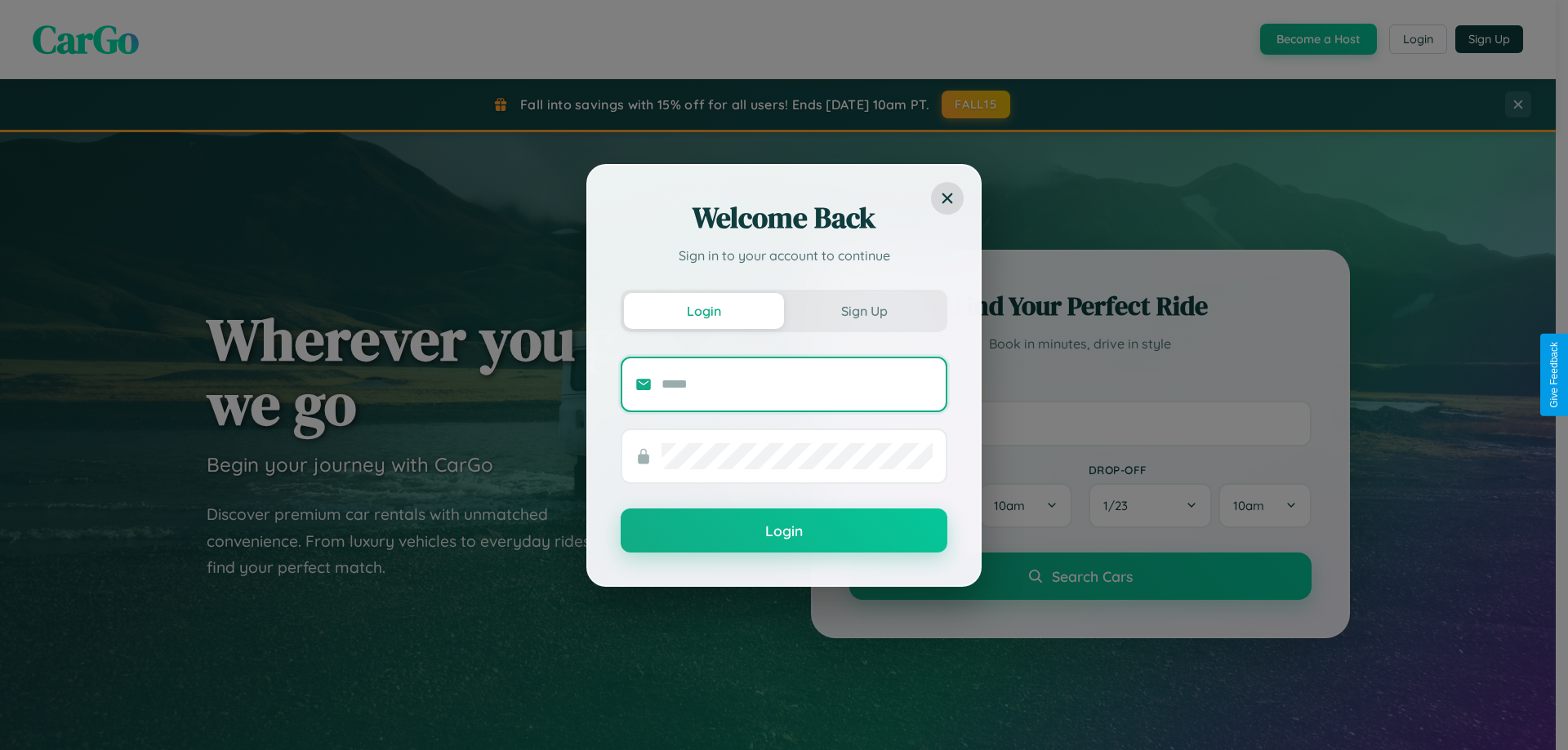
click at [797, 384] on input "text" at bounding box center [797, 384] width 271 height 26
type input "**********"
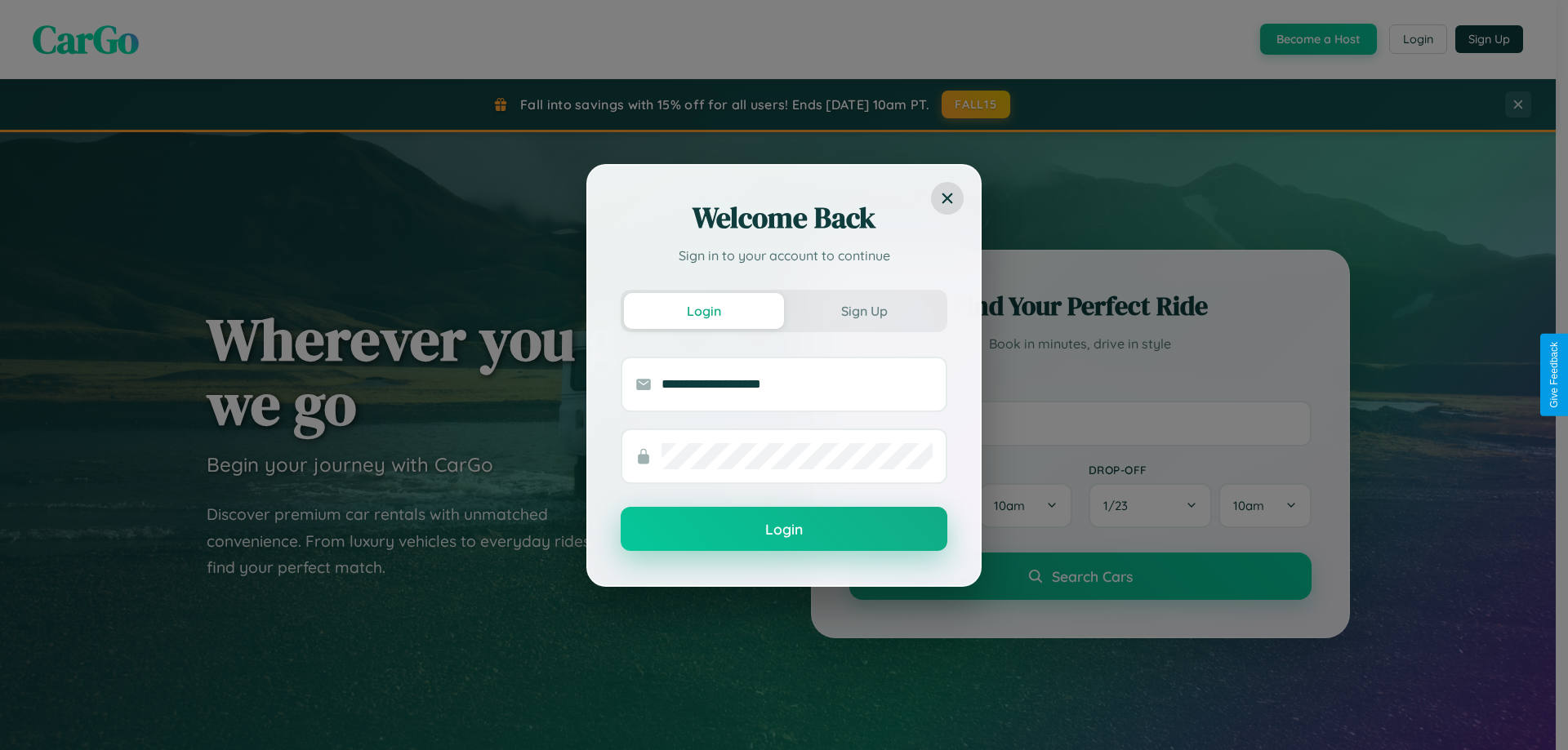
click at [784, 529] on button "Login" at bounding box center [784, 529] width 327 height 44
